Goal: Information Seeking & Learning: Learn about a topic

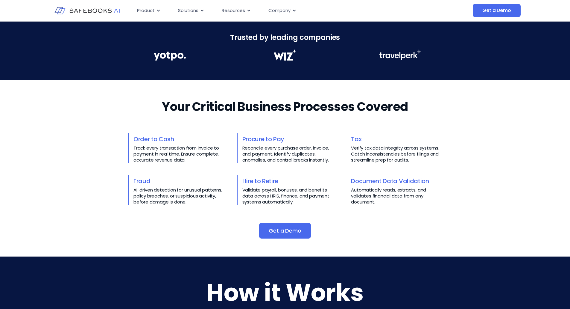
scroll to position [180, 0]
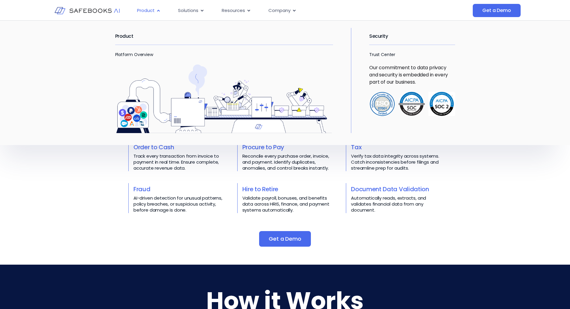
click at [149, 11] on span "Product" at bounding box center [146, 10] width 18 height 7
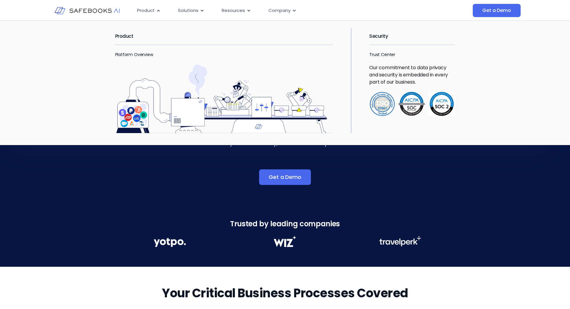
scroll to position [0, 0]
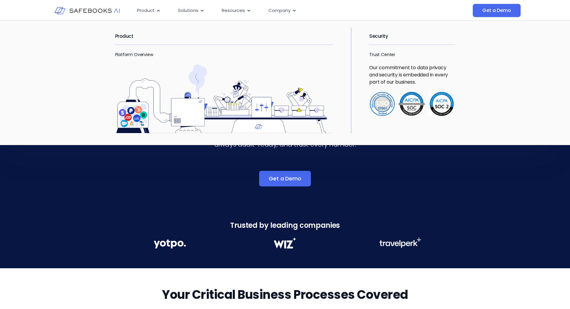
click at [133, 119] on img "Menu" at bounding box center [224, 98] width 218 height 69
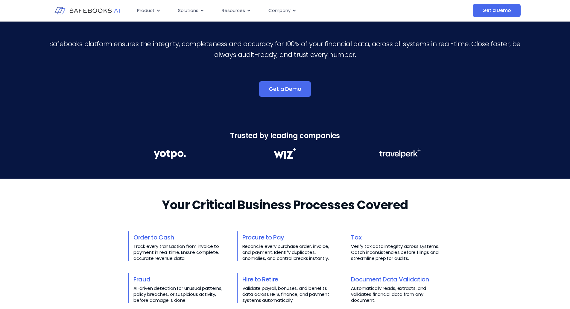
scroll to position [90, 0]
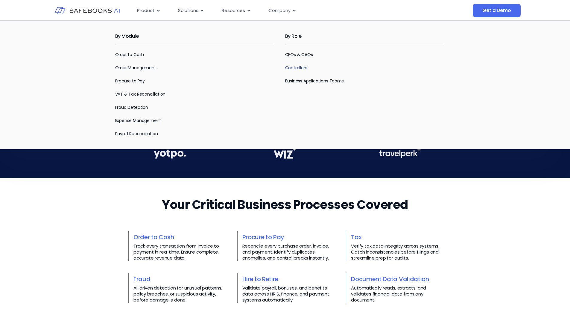
click at [291, 68] on link "Controllers" at bounding box center [296, 68] width 22 height 6
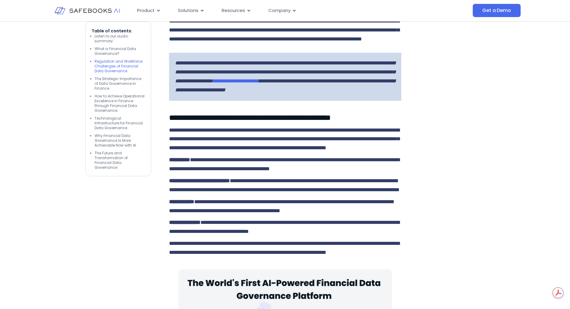
scroll to position [748, 0]
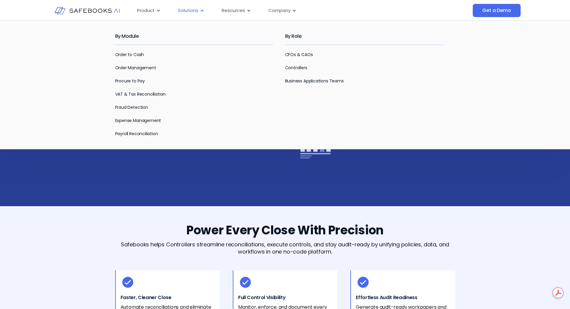
click at [191, 10] on span "Solutions" at bounding box center [188, 10] width 20 height 7
click at [292, 54] on link "CFOs & CAOs" at bounding box center [299, 54] width 28 height 6
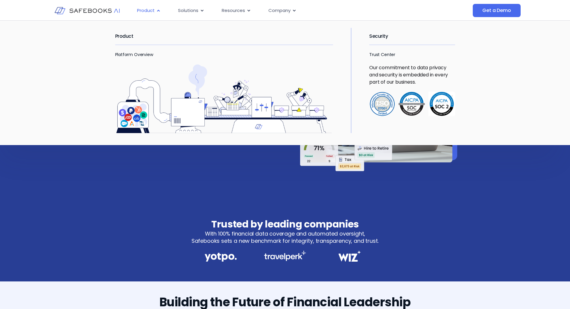
click at [148, 8] on span "Product" at bounding box center [146, 10] width 18 height 7
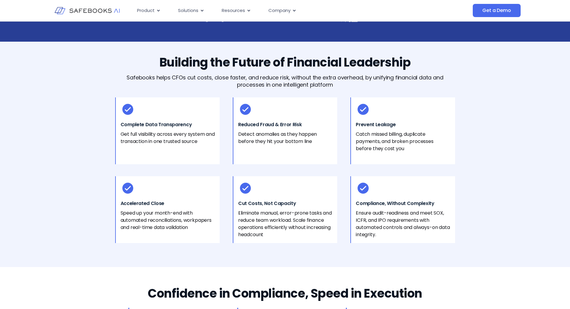
scroll to position [210, 0]
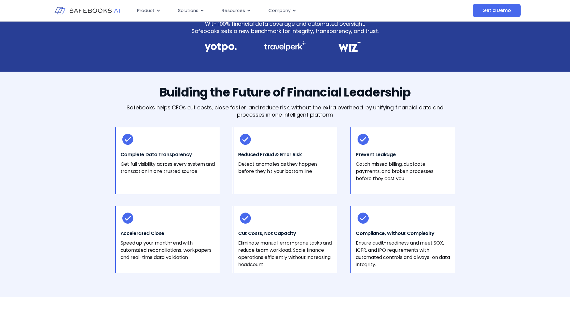
click at [478, 113] on div "Building the Future of Financial Leadership Safebooks helps CFOs cut costs, clo…" at bounding box center [285, 184] width 570 height 225
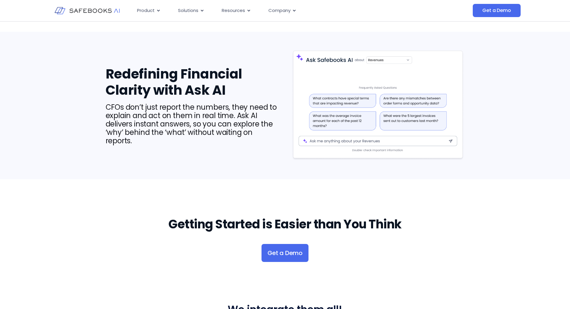
scroll to position [659, 0]
